Goal: Check status: Check status

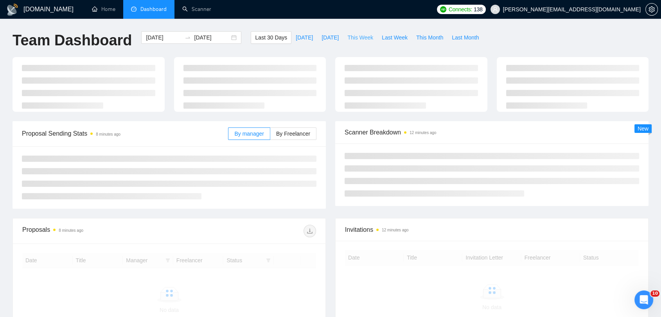
click at [360, 38] on span "This Week" at bounding box center [360, 37] width 26 height 9
type input "[DATE]"
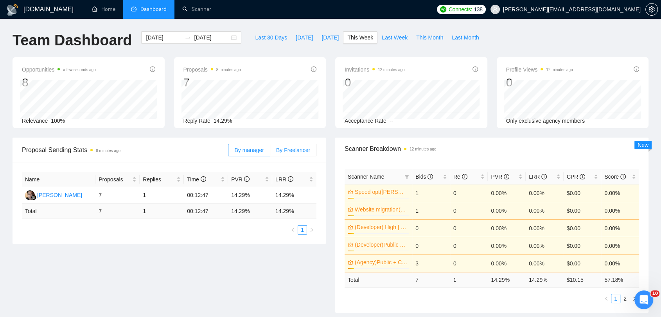
click at [291, 151] on span "By Freelancer" at bounding box center [293, 150] width 34 height 6
click at [270, 152] on input "By Freelancer" at bounding box center [270, 152] width 0 height 0
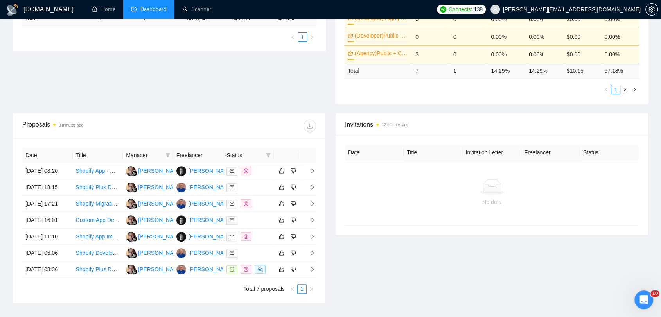
scroll to position [217, 0]
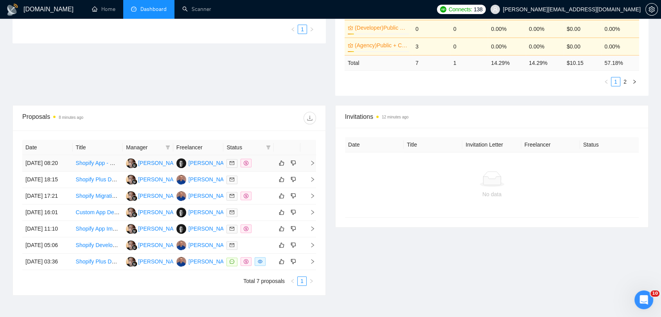
click at [268, 168] on div at bounding box center [248, 163] width 44 height 9
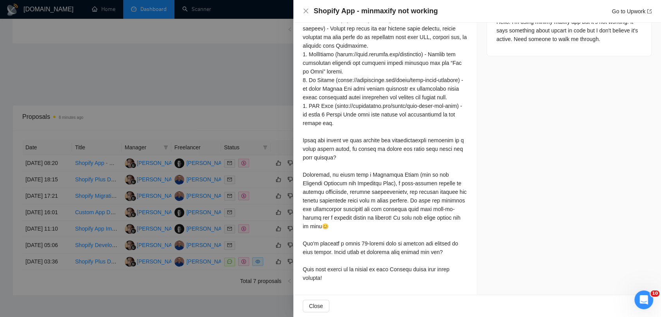
scroll to position [21, 0]
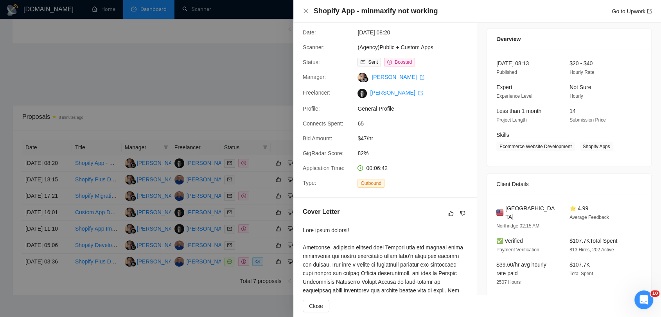
click at [196, 85] on div at bounding box center [330, 158] width 661 height 317
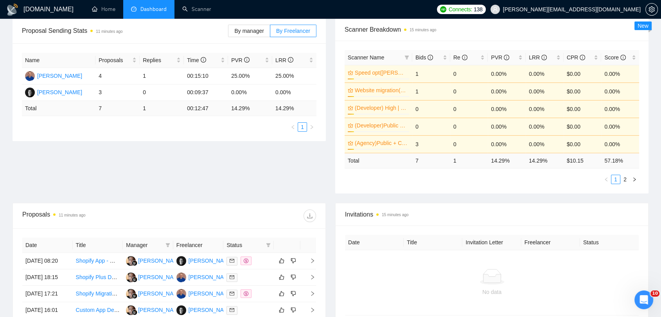
scroll to position [0, 0]
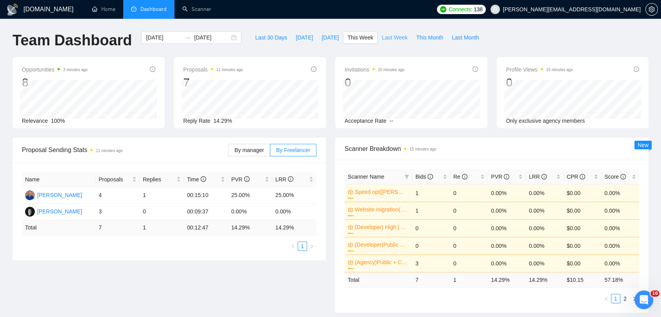
click at [382, 43] on button "Last Week" at bounding box center [394, 37] width 34 height 13
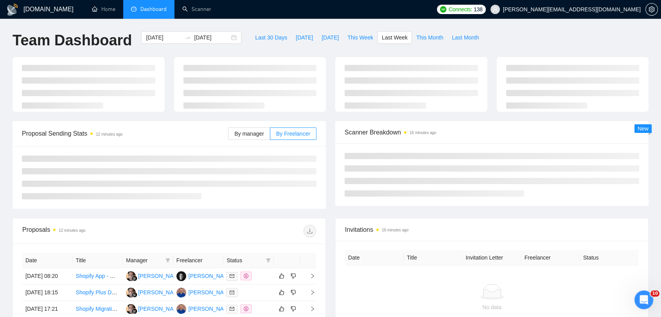
type input "[DATE]"
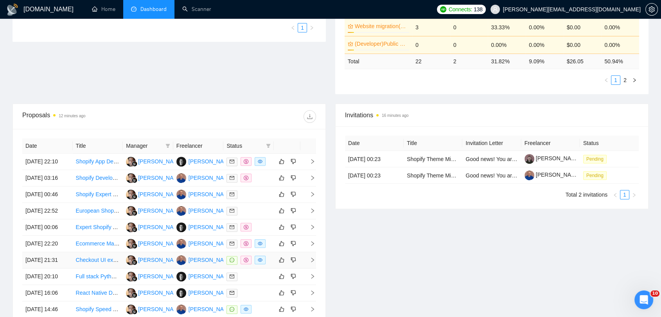
scroll to position [388, 0]
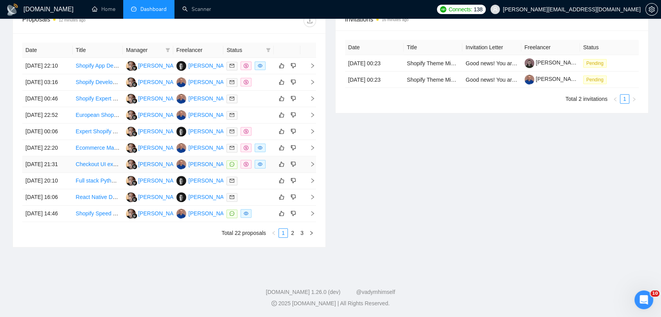
click at [257, 156] on td at bounding box center [248, 164] width 50 height 16
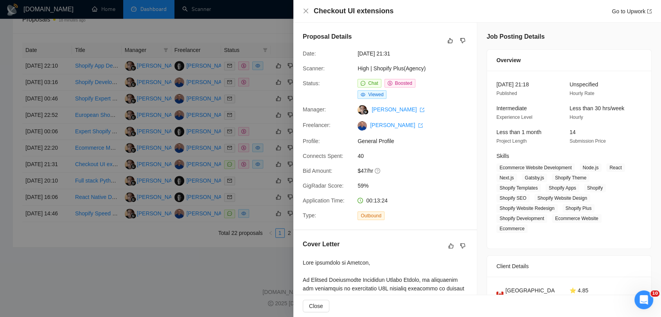
scroll to position [301, 0]
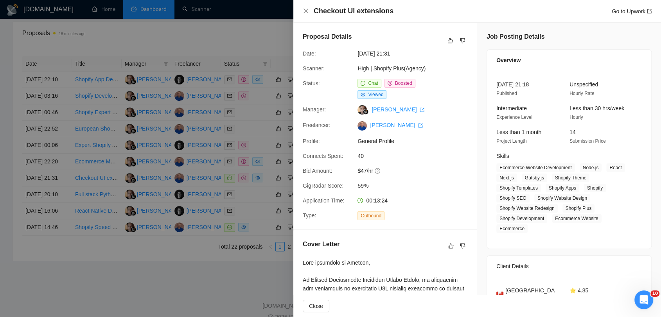
click at [246, 104] on div at bounding box center [330, 158] width 661 height 317
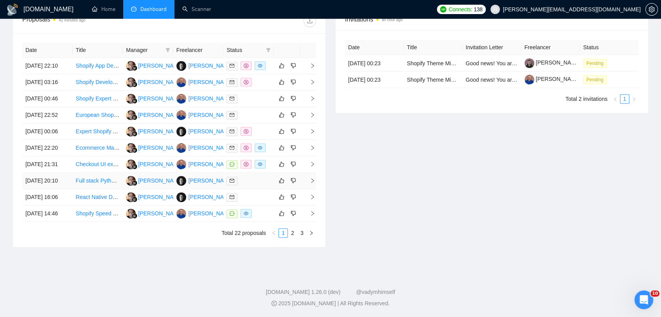
scroll to position [388, 0]
